Goal: Find contact information: Find contact information

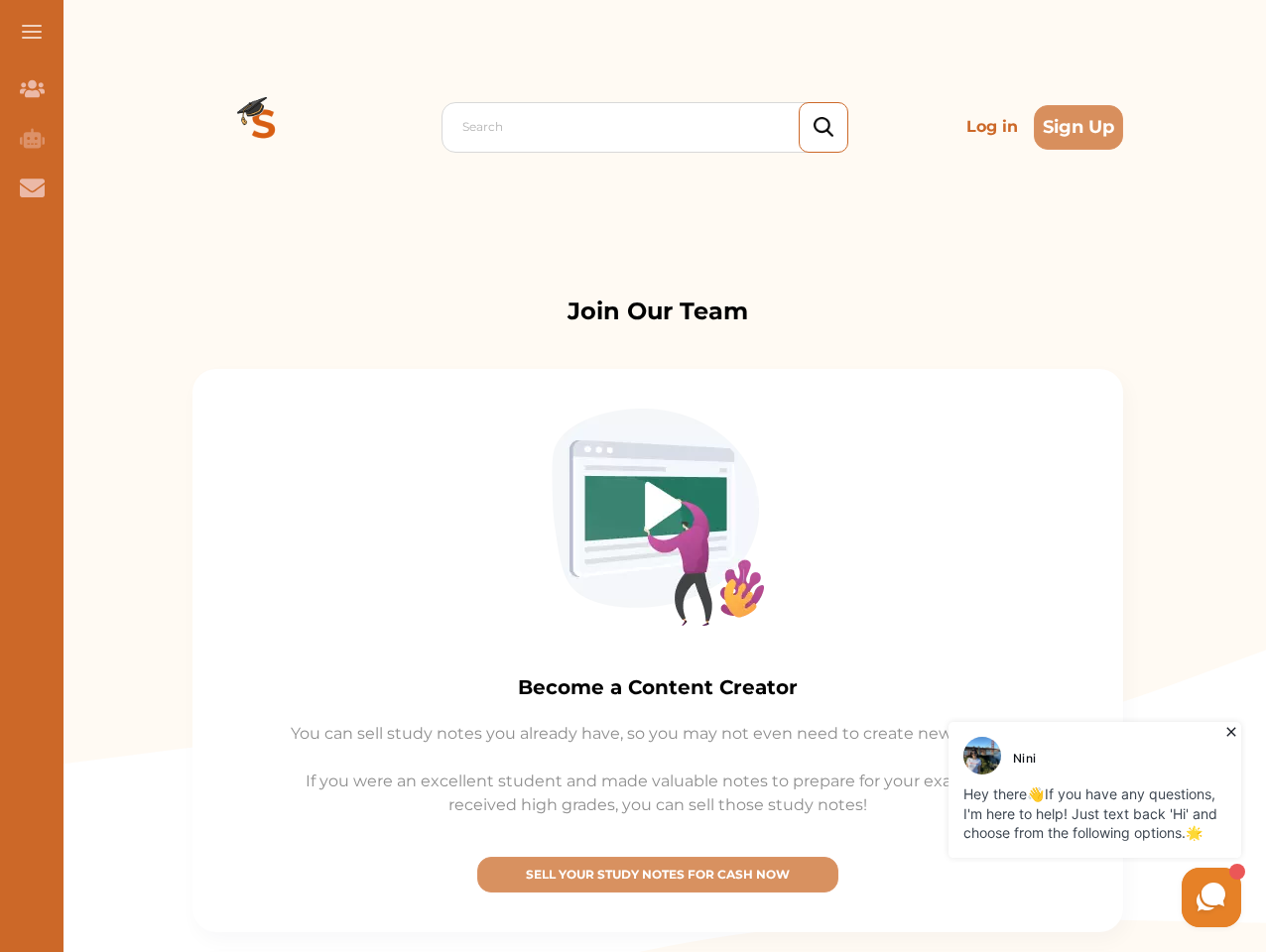
click at [633, 476] on img at bounding box center [658, 517] width 212 height 217
click at [32, 32] on span at bounding box center [32, 32] width 20 height 2
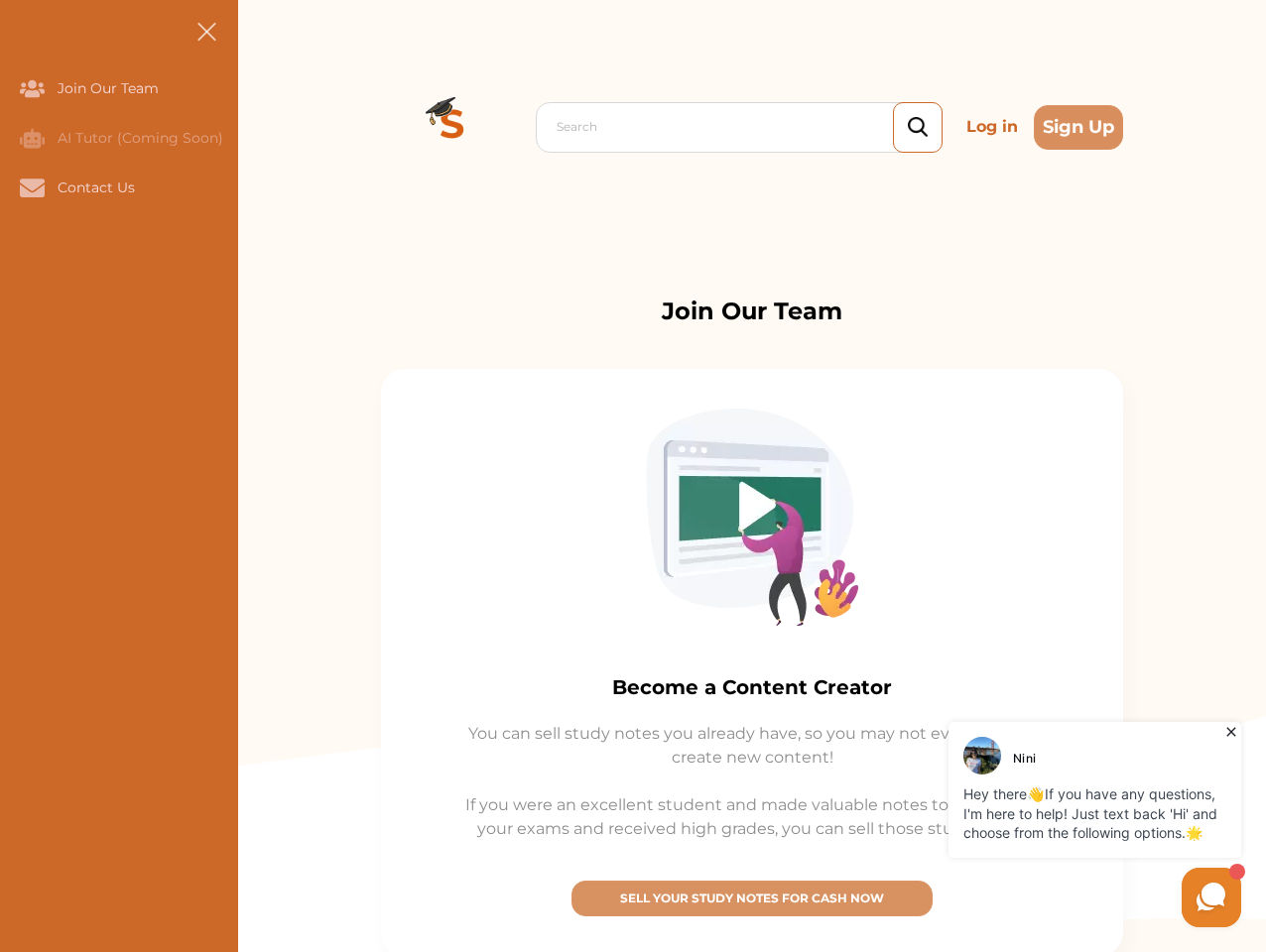
click at [32, 88] on icon "Join Our Team" at bounding box center [32, 88] width 25 height 17
click at [32, 138] on icon "AI Tutor (Coming Soon)" at bounding box center [32, 138] width 25 height 20
click at [32, 187] on icon "Contact Us" at bounding box center [32, 187] width 25 height 18
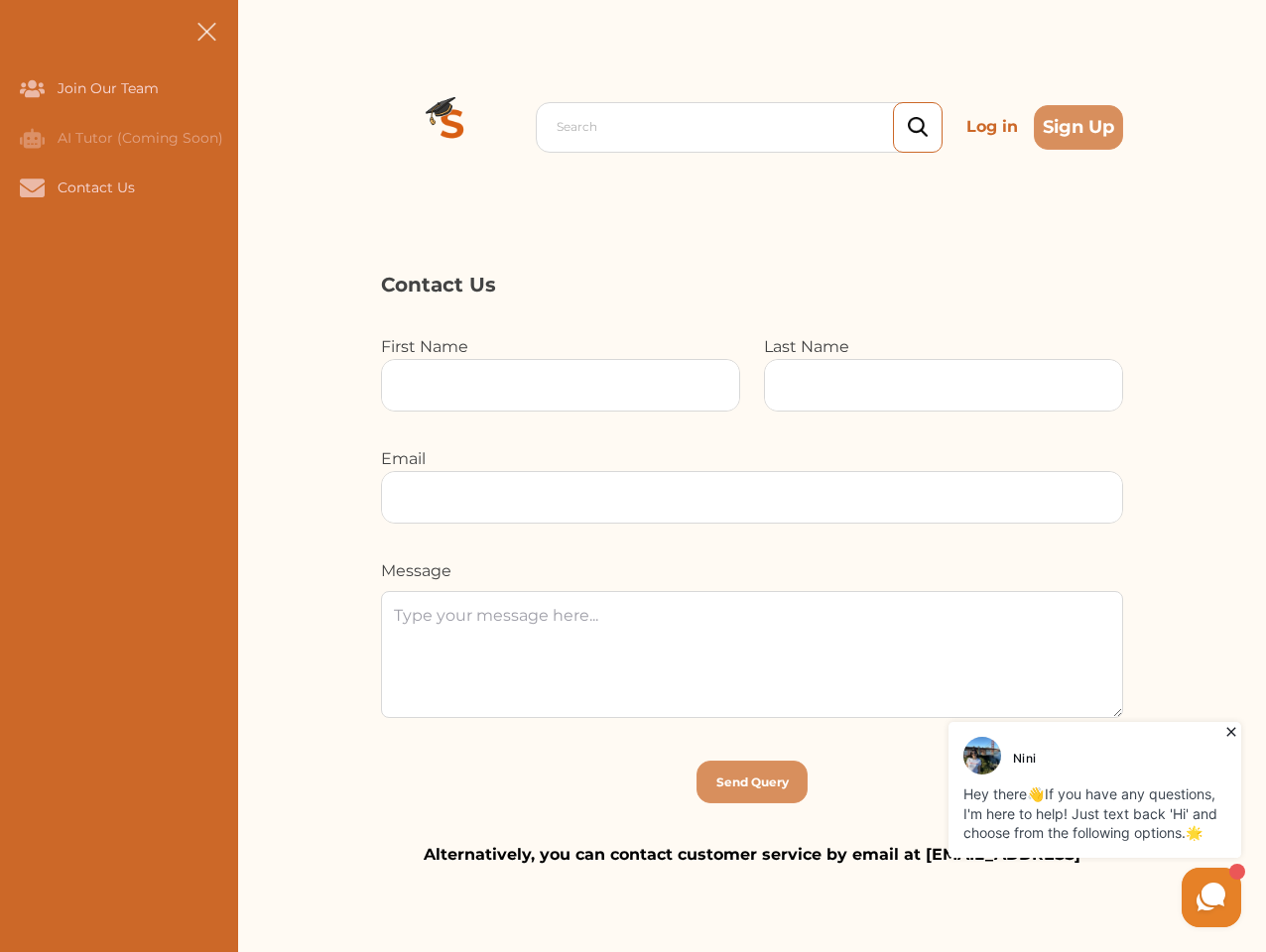
click at [264, 127] on div "Search Log in Sign Up Search Log in Sign Up" at bounding box center [752, 127] width 1028 height 254
click at [992, 127] on p "Log in" at bounding box center [992, 127] width 67 height 40
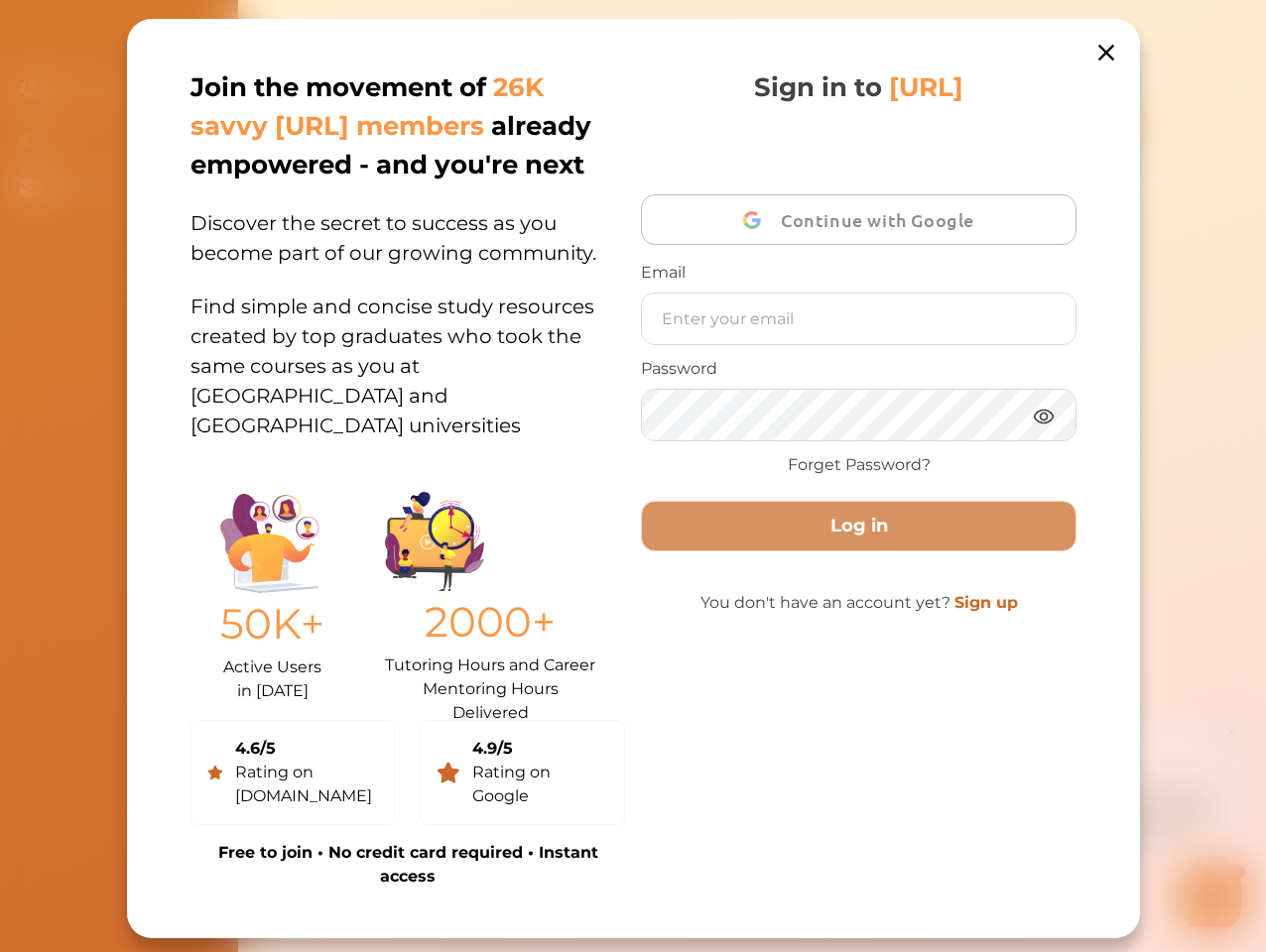
click at [1078, 127] on div "Join the movement of 26K savvy [URL] members already empowered - and you're nex…" at bounding box center [633, 478] width 1013 height 919
click at [658, 875] on div "Sign in to [URL] Continue with Google Email Password Forget Password? Log in Yo…" at bounding box center [858, 478] width 435 height 820
click at [1211, 897] on div "Join the movement of 26K savvy [URL] members already empowered - and you're nex…" at bounding box center [633, 476] width 1266 height 952
